Goal: Task Accomplishment & Management: Manage account settings

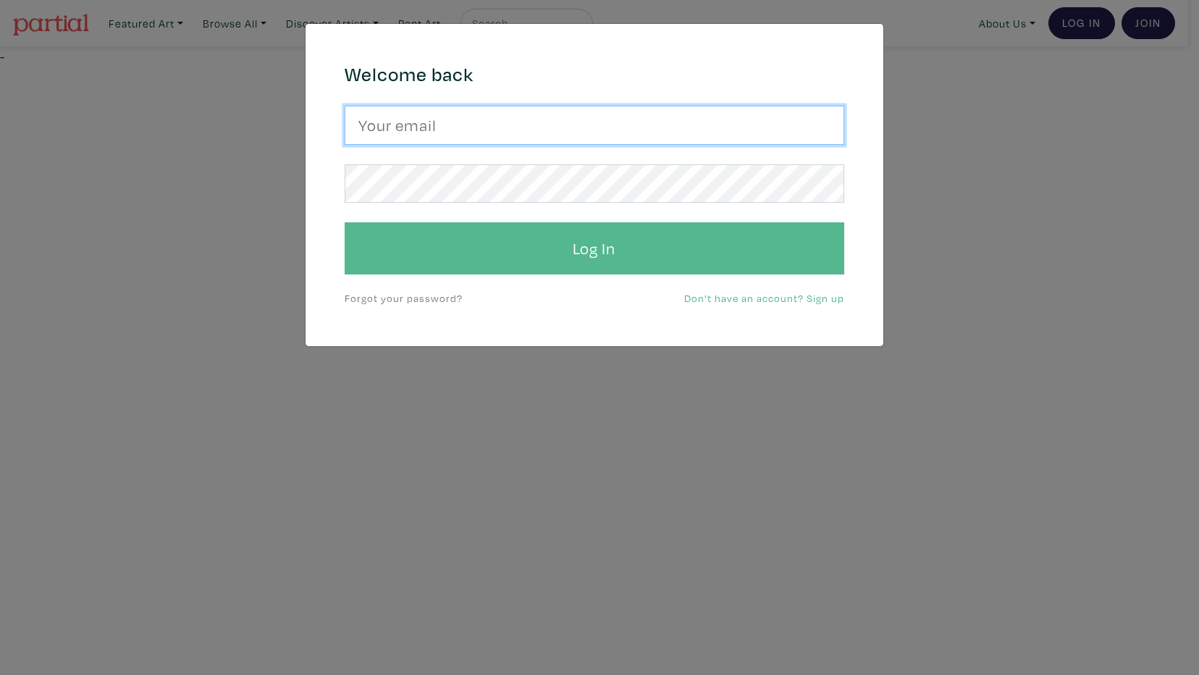
type input "Harley.yang@gmail.com"
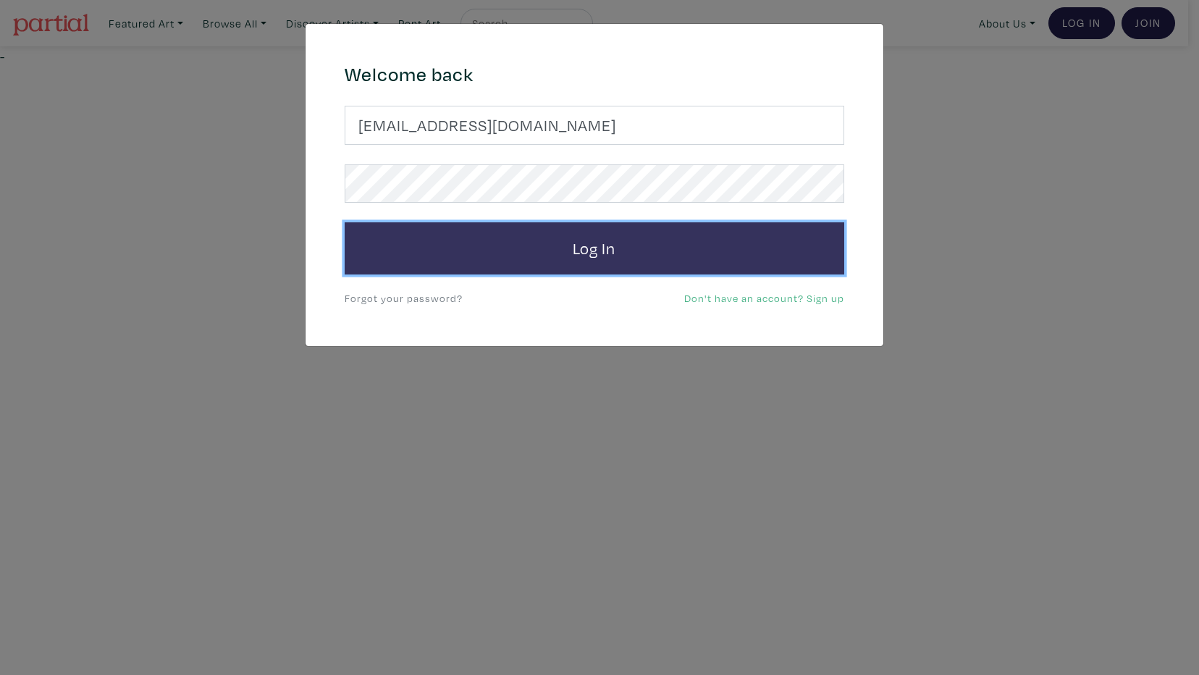
click at [608, 267] on button "Log In" at bounding box center [595, 248] width 500 height 52
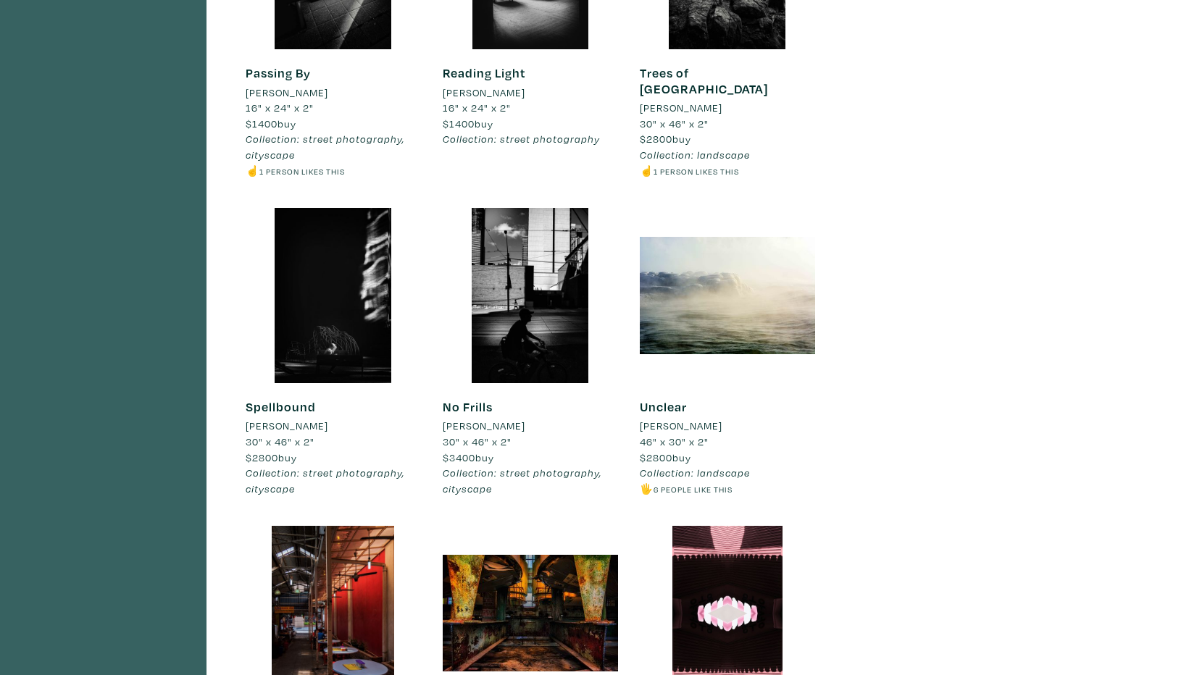
scroll to position [8559, 0]
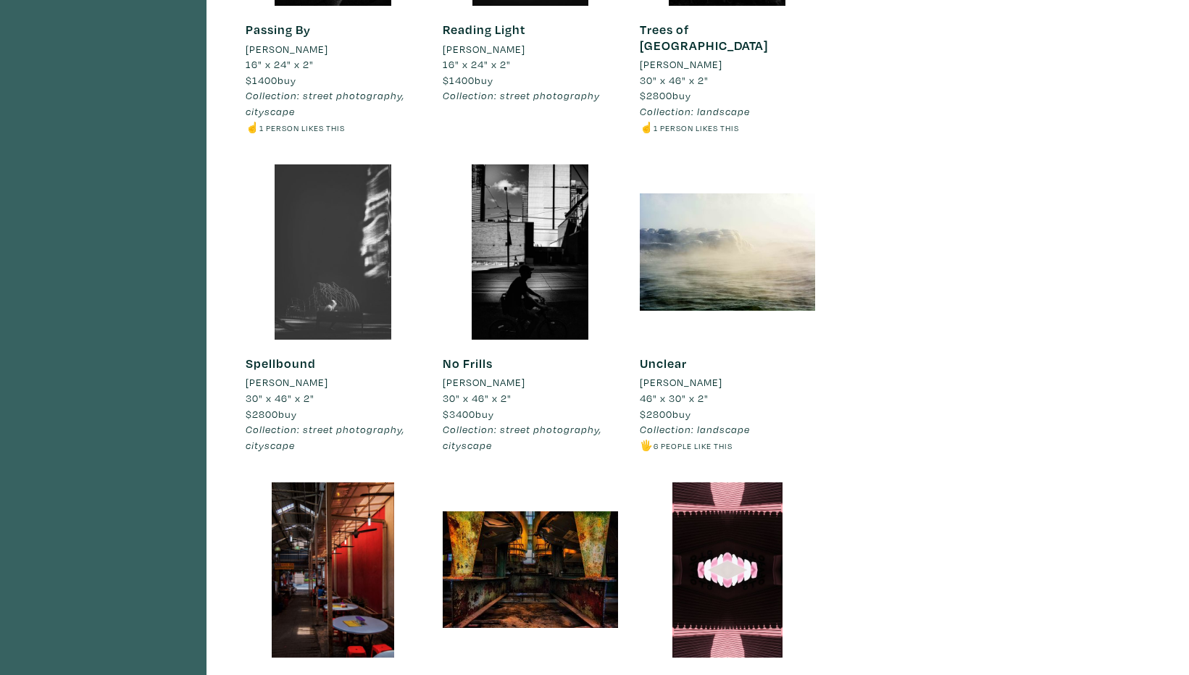
click at [335, 194] on div at bounding box center [333, 251] width 175 height 175
